Goal: Transaction & Acquisition: Purchase product/service

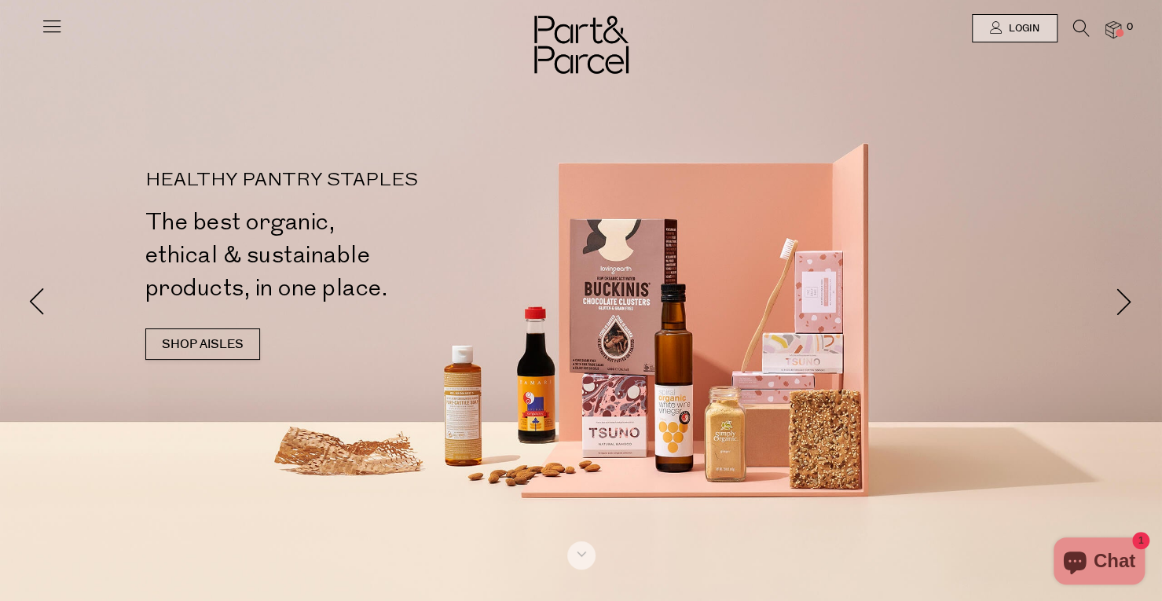
click at [48, 29] on icon at bounding box center [52, 26] width 22 height 22
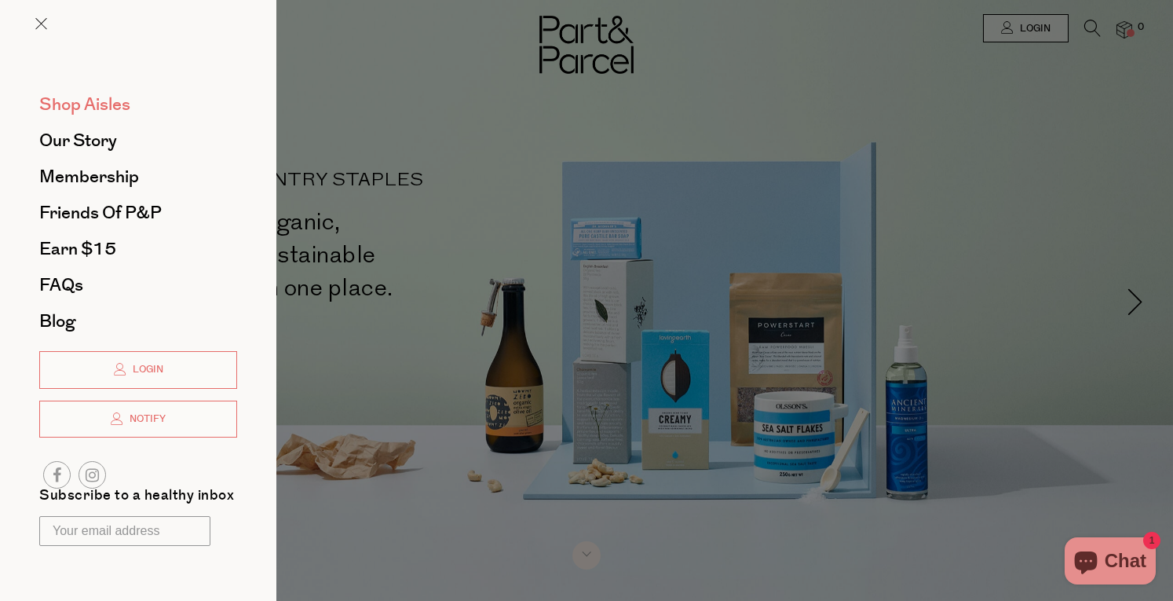
click at [102, 103] on span "Shop Aisles" at bounding box center [84, 104] width 91 height 25
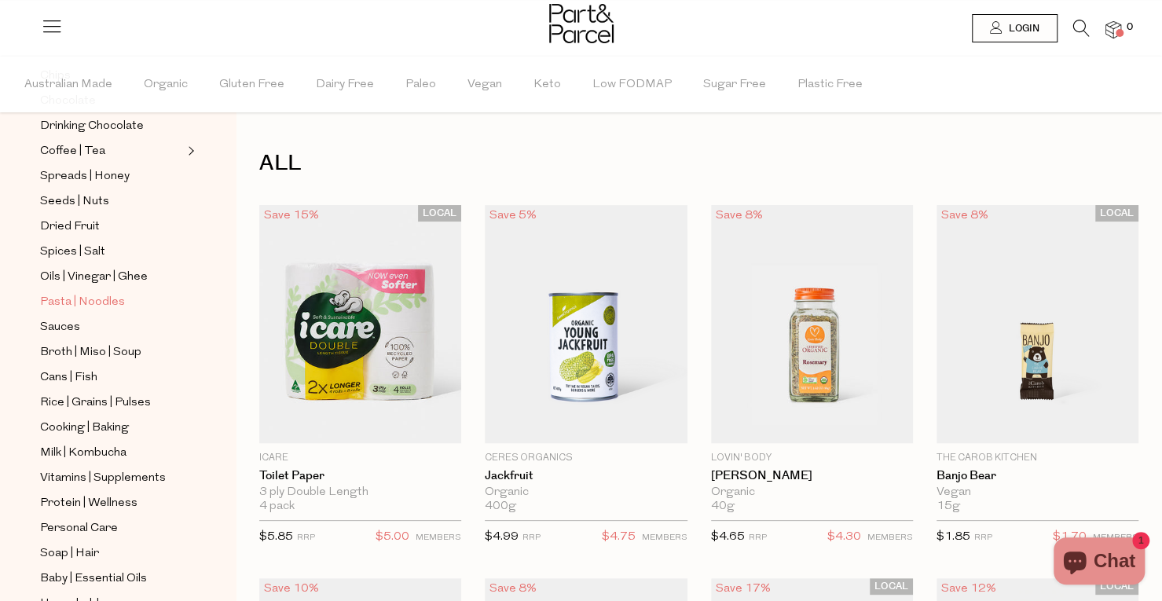
scroll to position [287, 0]
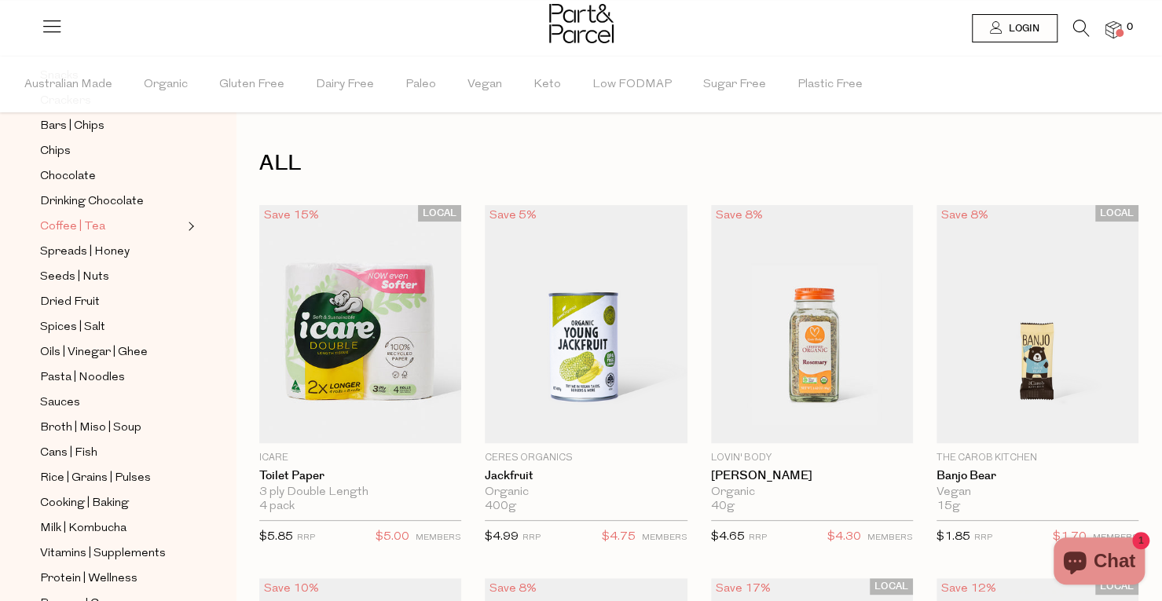
click at [82, 218] on span "Coffee | Tea" at bounding box center [72, 227] width 65 height 19
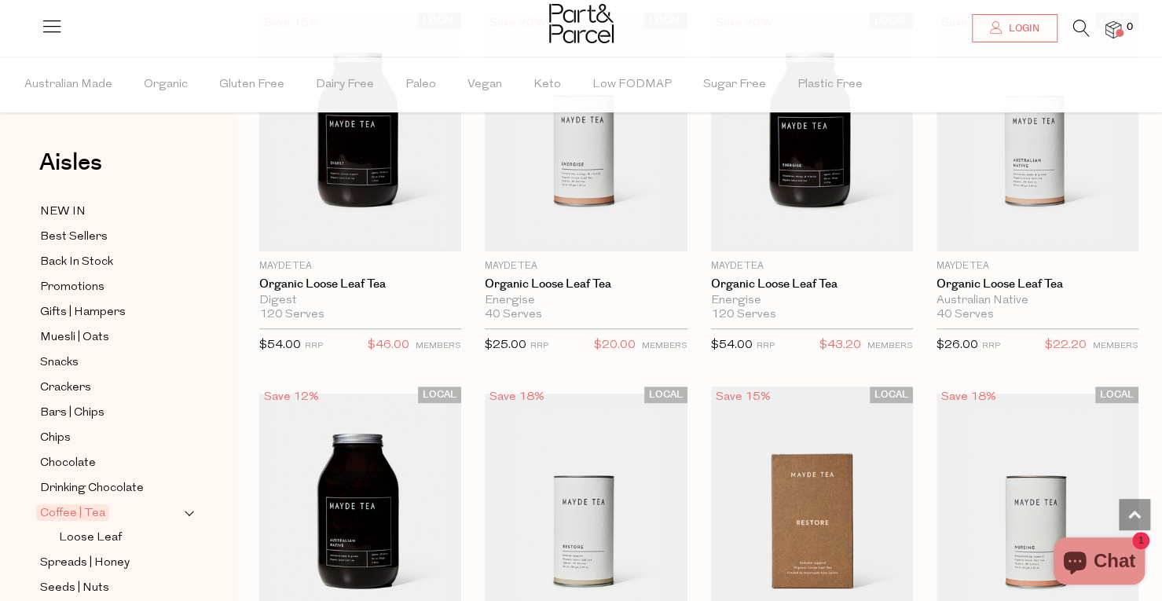
scroll to position [3998, 0]
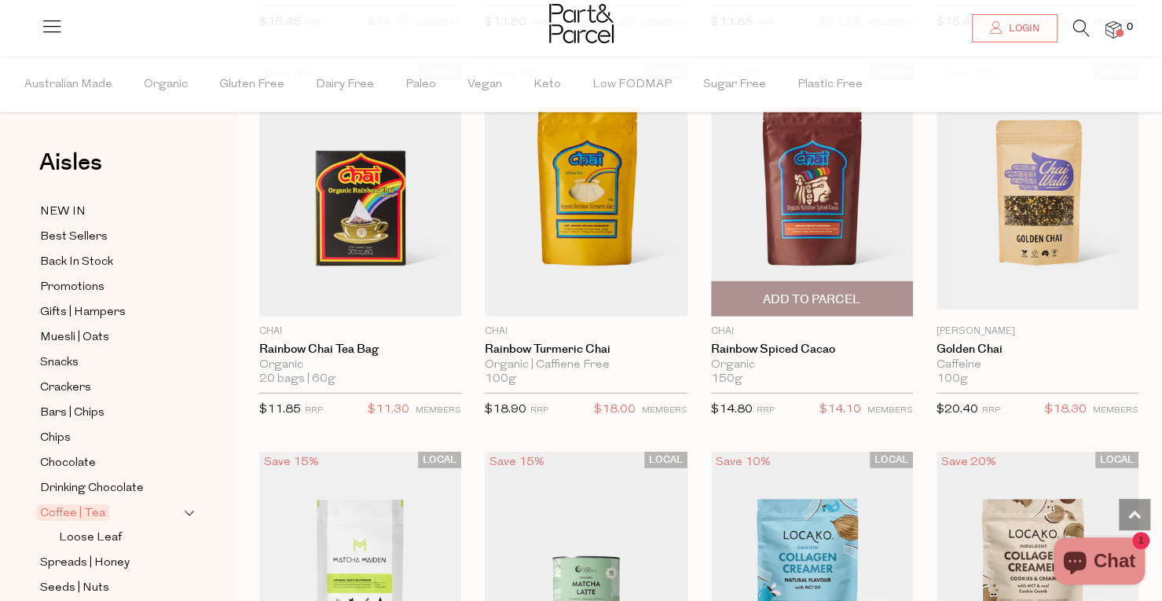
scroll to position [6204, 0]
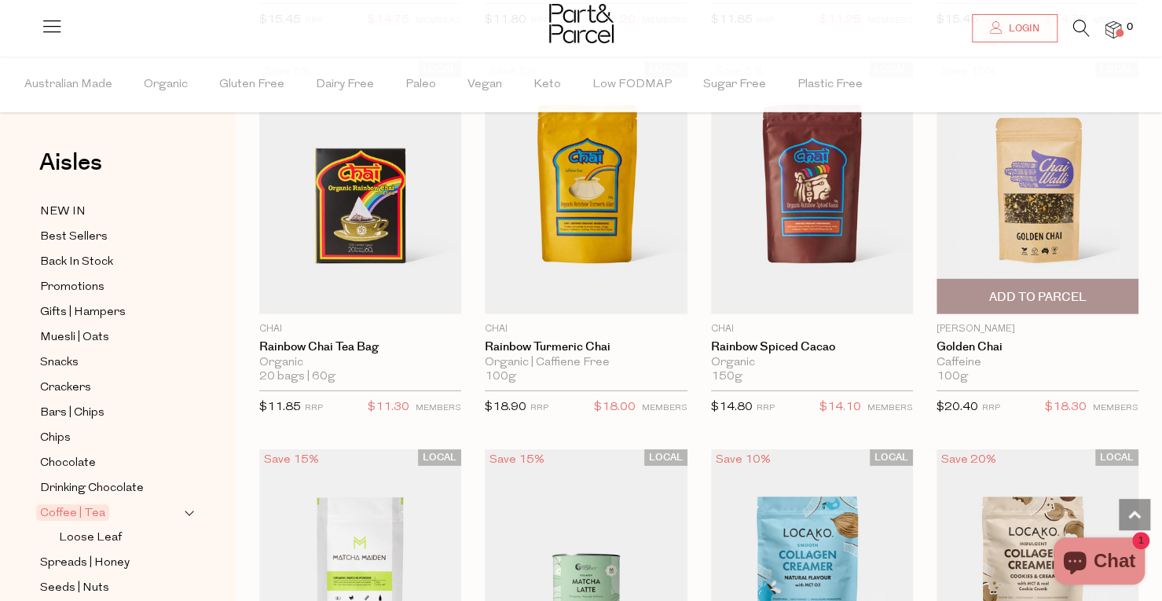
click at [1031, 191] on img at bounding box center [1037, 187] width 202 height 239
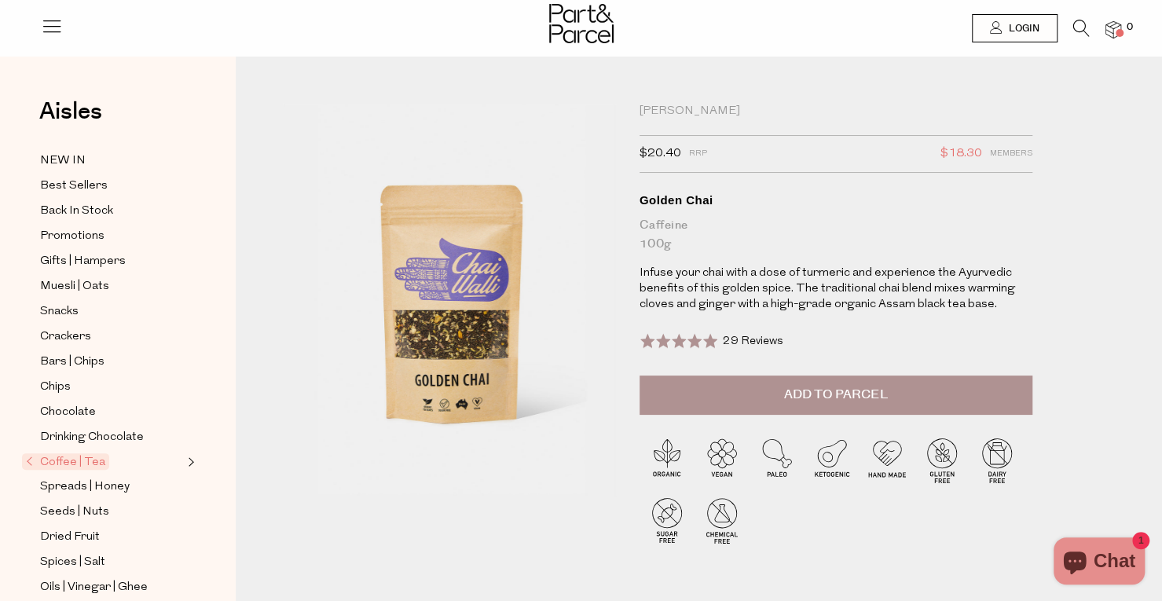
scroll to position [2, 0]
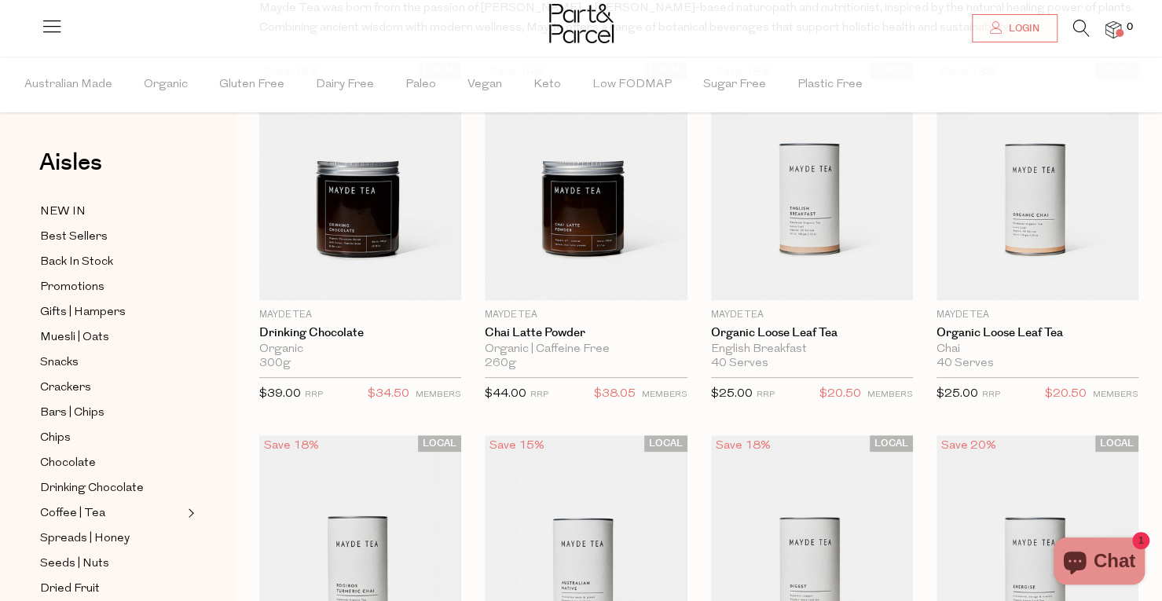
scroll to position [184, 0]
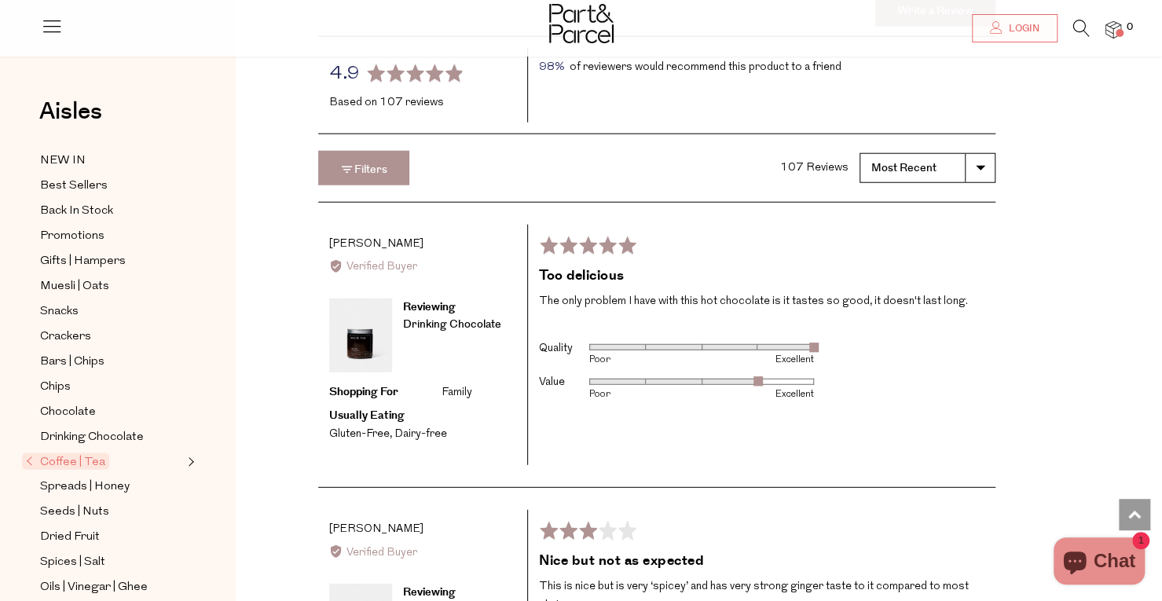
scroll to position [2286, 0]
